Goal: Navigation & Orientation: Find specific page/section

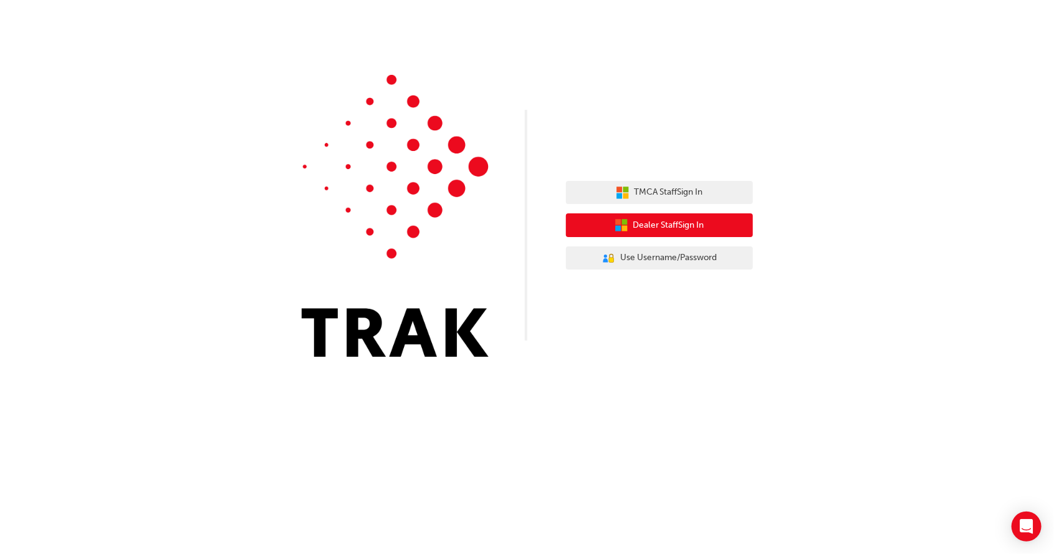
click at [661, 225] on span "Dealer Staff Sign In" at bounding box center [668, 225] width 71 height 14
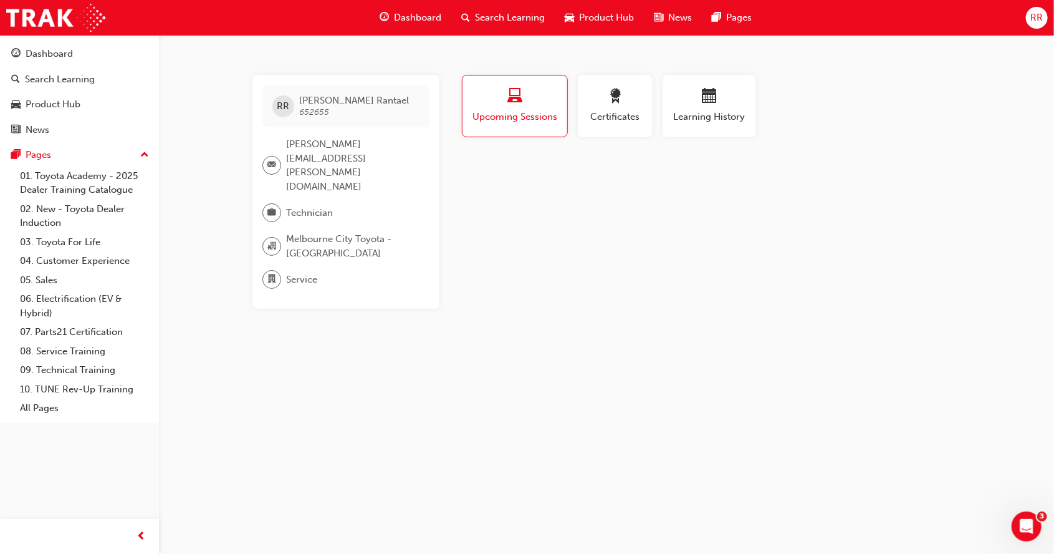
click at [409, 22] on span "Dashboard" at bounding box center [417, 18] width 47 height 14
